Goal: Information Seeking & Learning: Learn about a topic

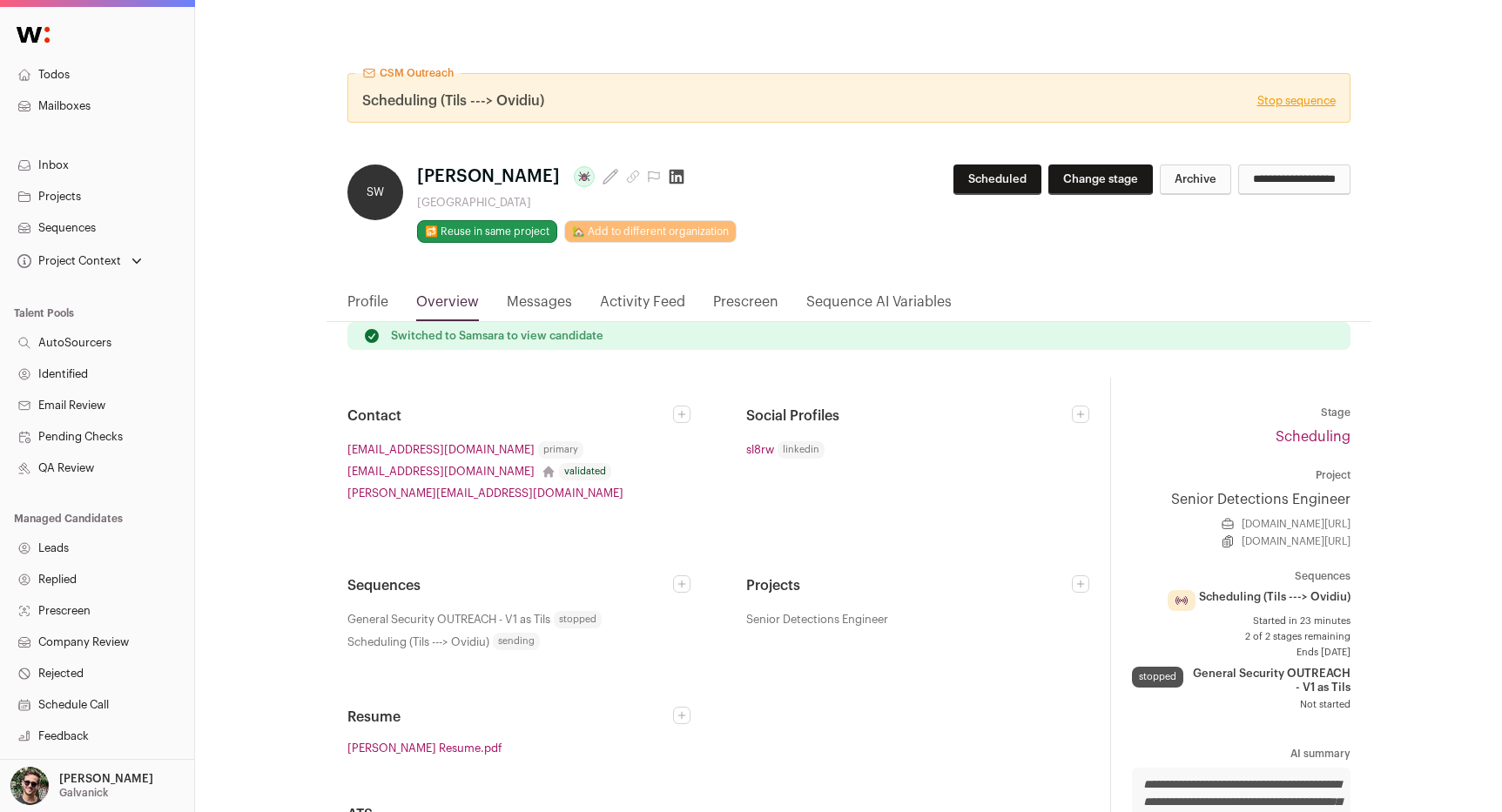
click at [376, 300] on link "Profile" at bounding box center [367, 306] width 41 height 30
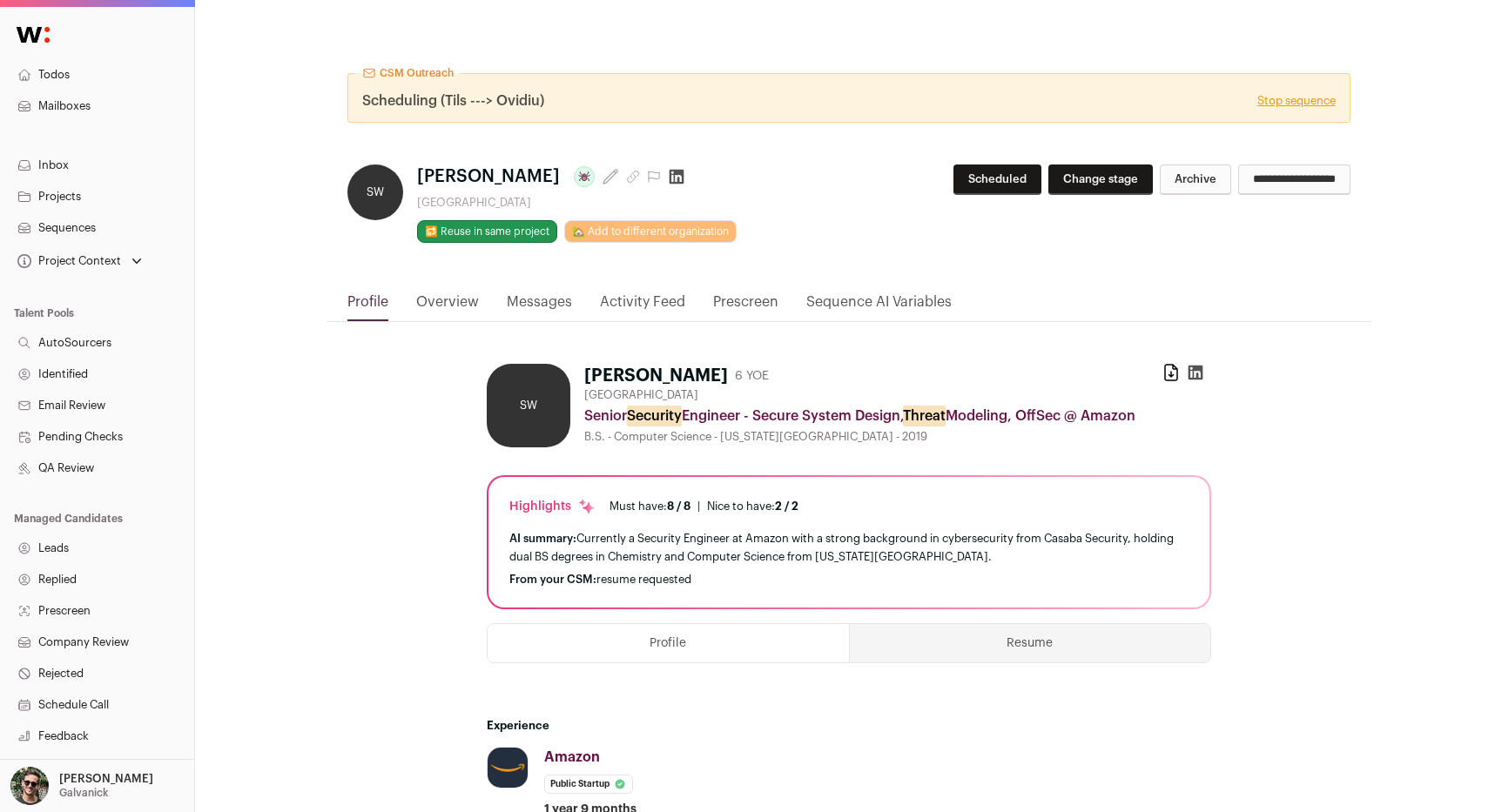
click at [452, 302] on link "Overview" at bounding box center [447, 306] width 63 height 30
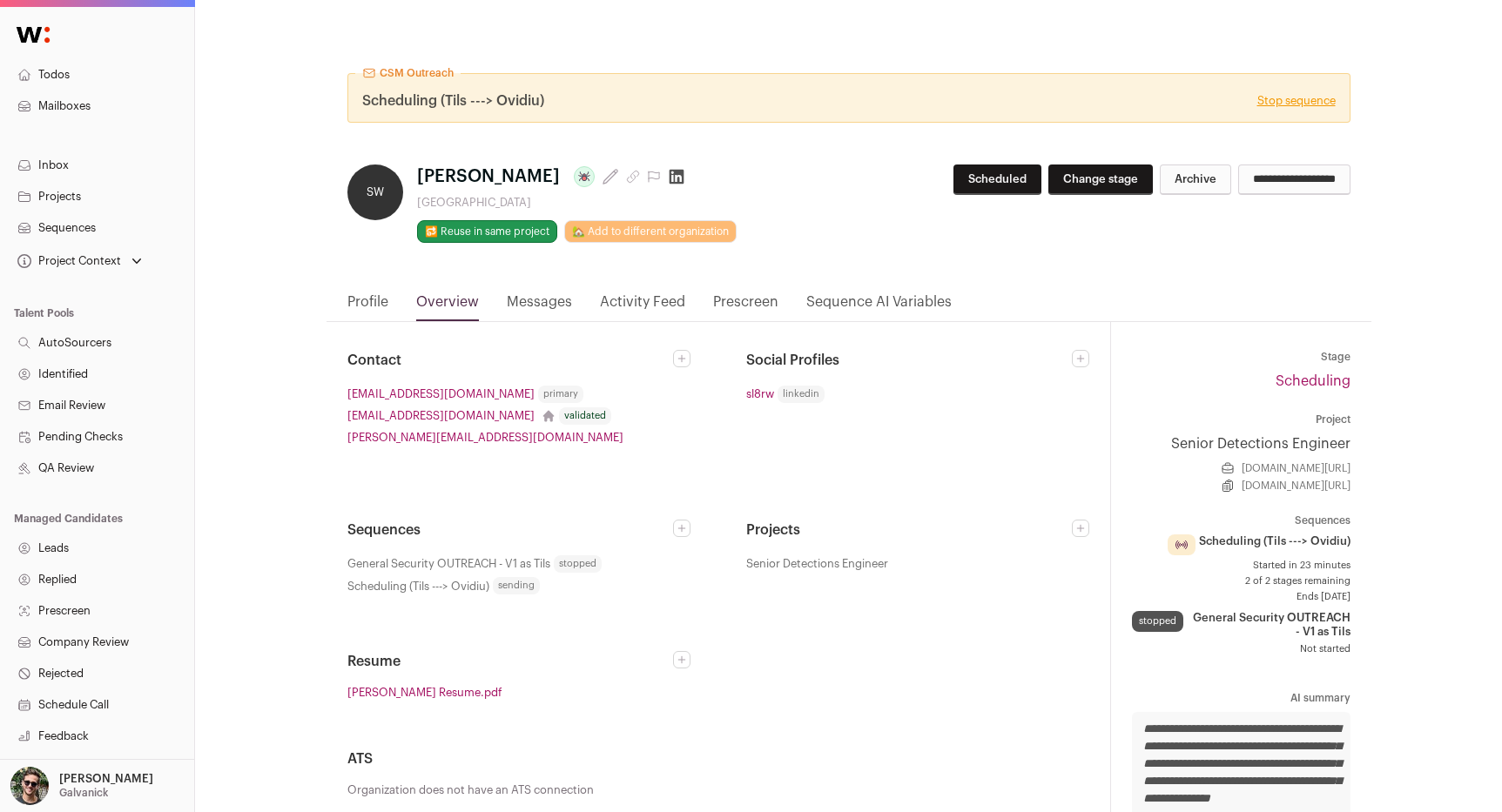
click at [1268, 441] on link "Senior Detections Engineer" at bounding box center [1241, 444] width 219 height 21
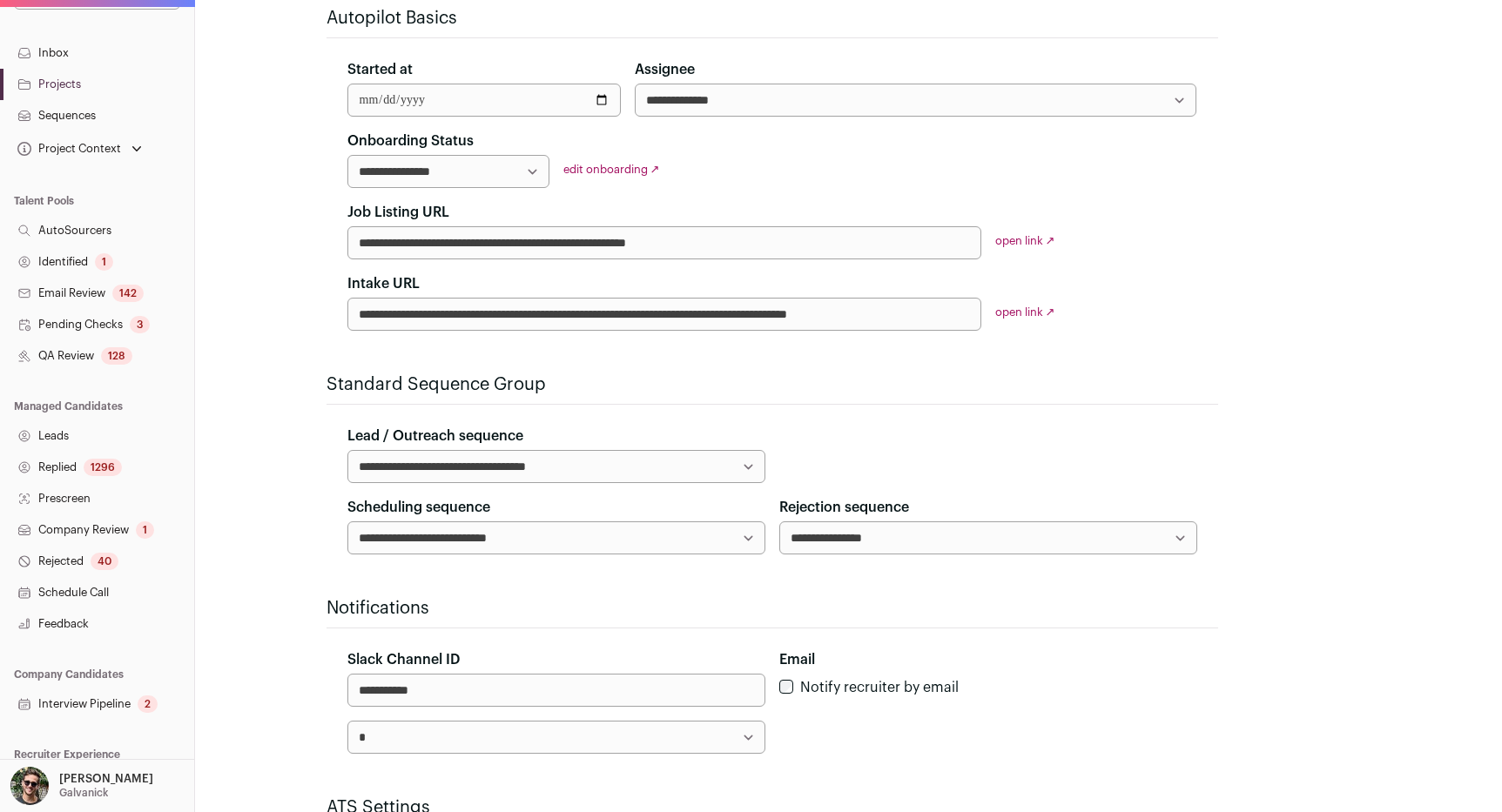
scroll to position [285, 0]
